Goal: Information Seeking & Learning: Check status

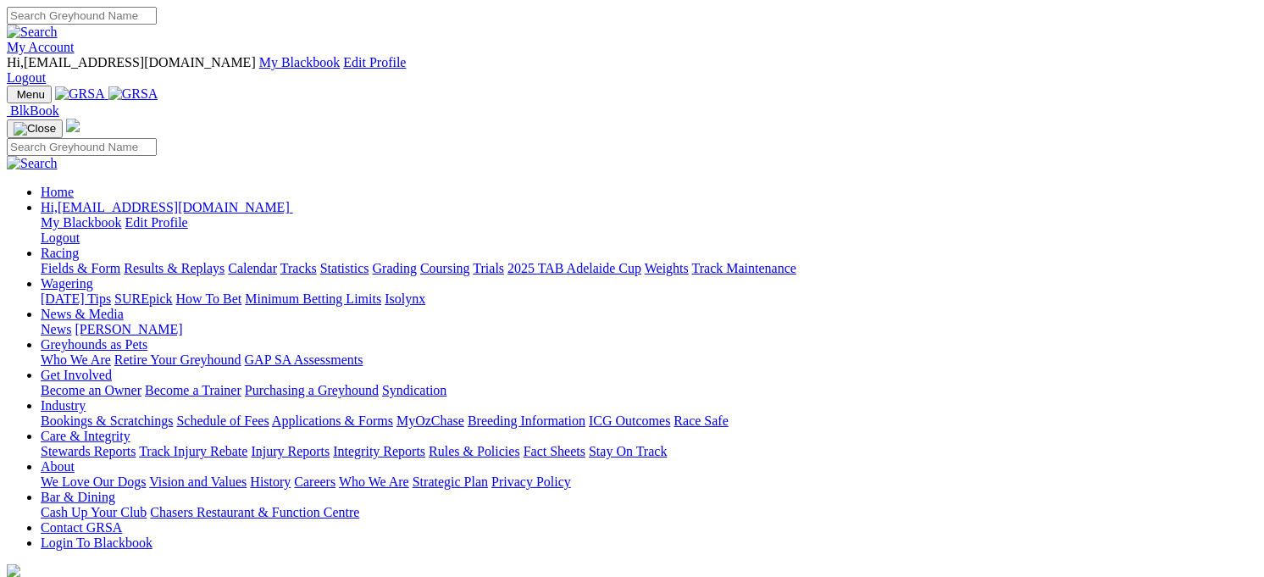
click at [79, 246] on link "Racing" at bounding box center [60, 253] width 38 height 14
drag, startPoint x: 0, startPoint y: 0, endPoint x: 275, endPoint y: 68, distance: 283.5
click at [79, 246] on link "Racing" at bounding box center [60, 253] width 38 height 14
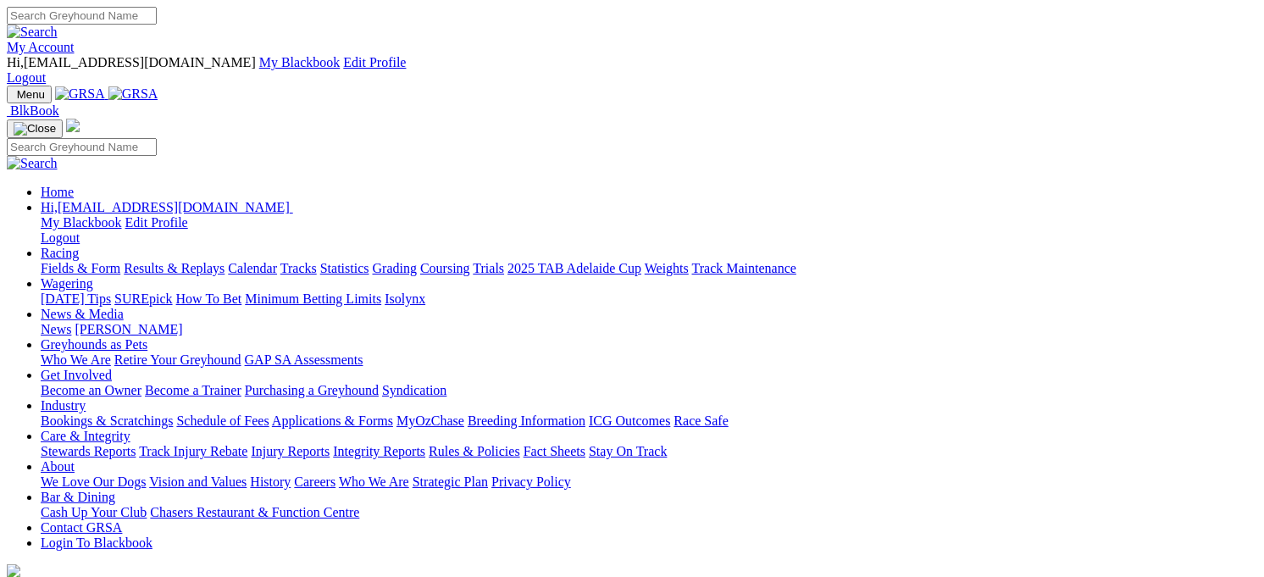
click at [79, 246] on link "Racing" at bounding box center [60, 253] width 38 height 14
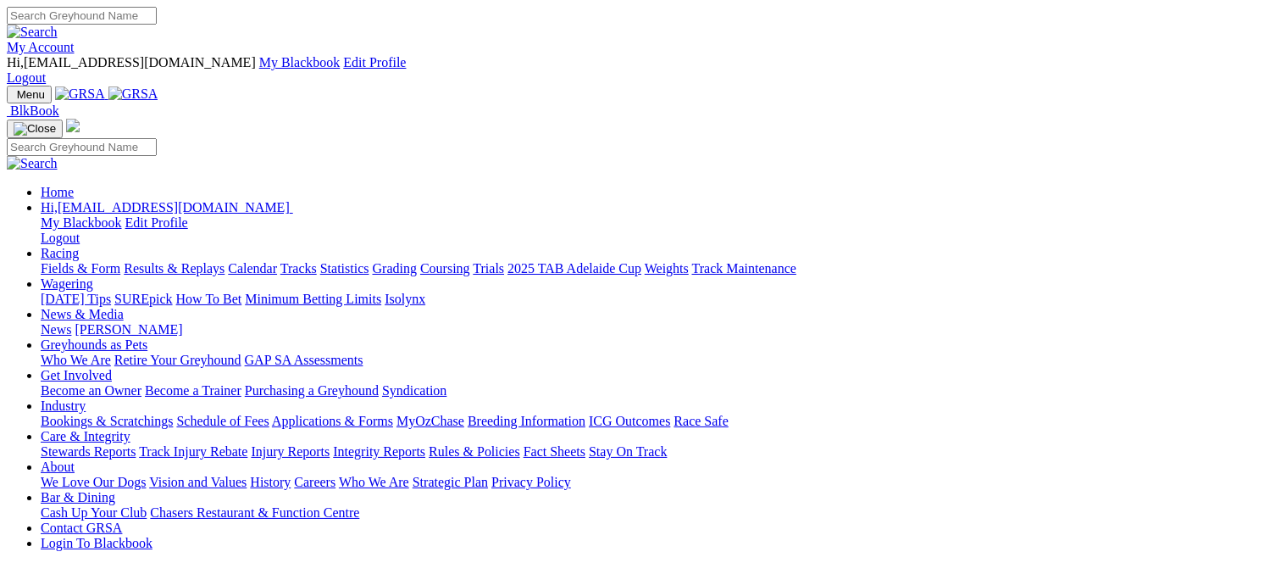
click at [220, 261] on link "Results & Replays" at bounding box center [174, 268] width 101 height 14
